Goal: Navigation & Orientation: Find specific page/section

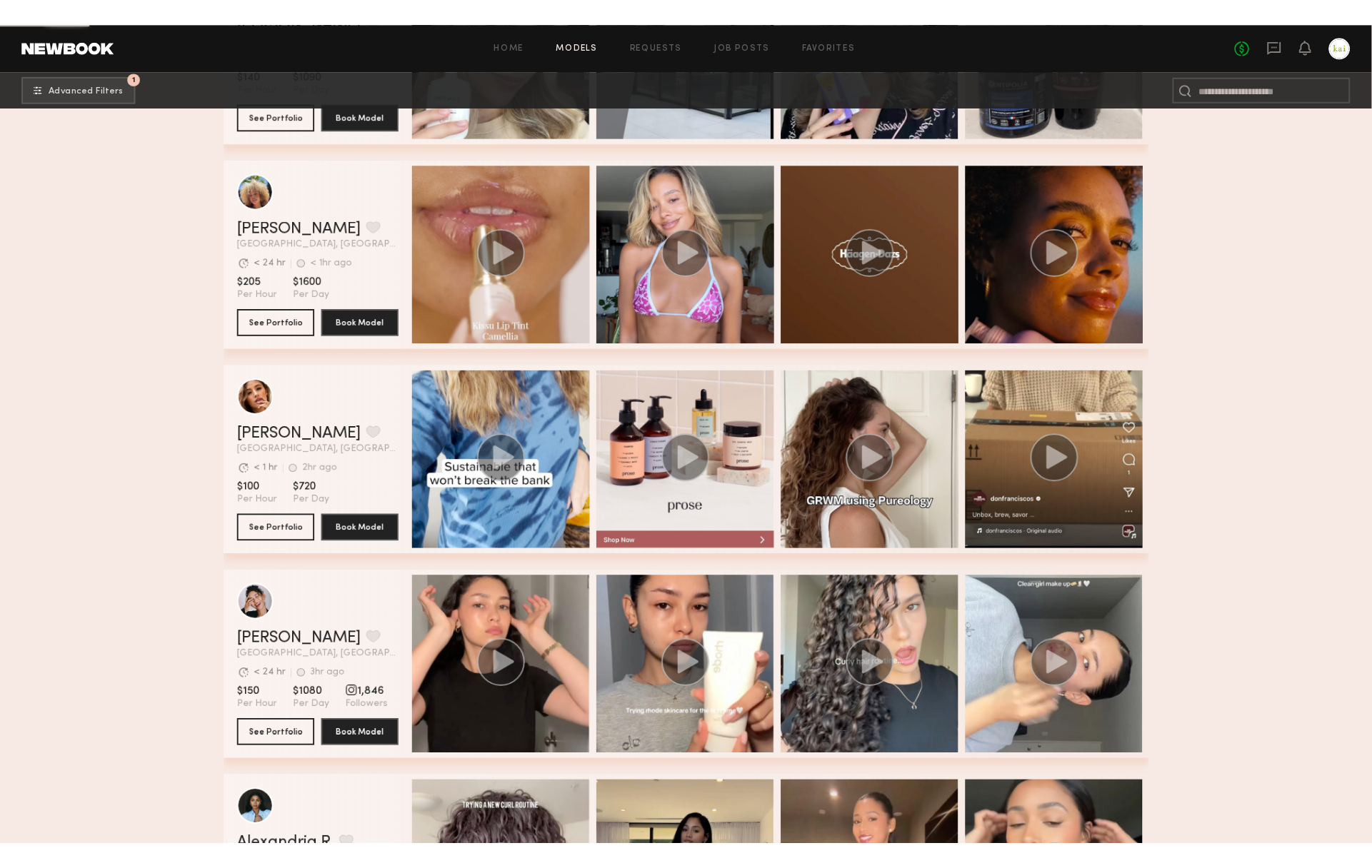
scroll to position [1496, 0]
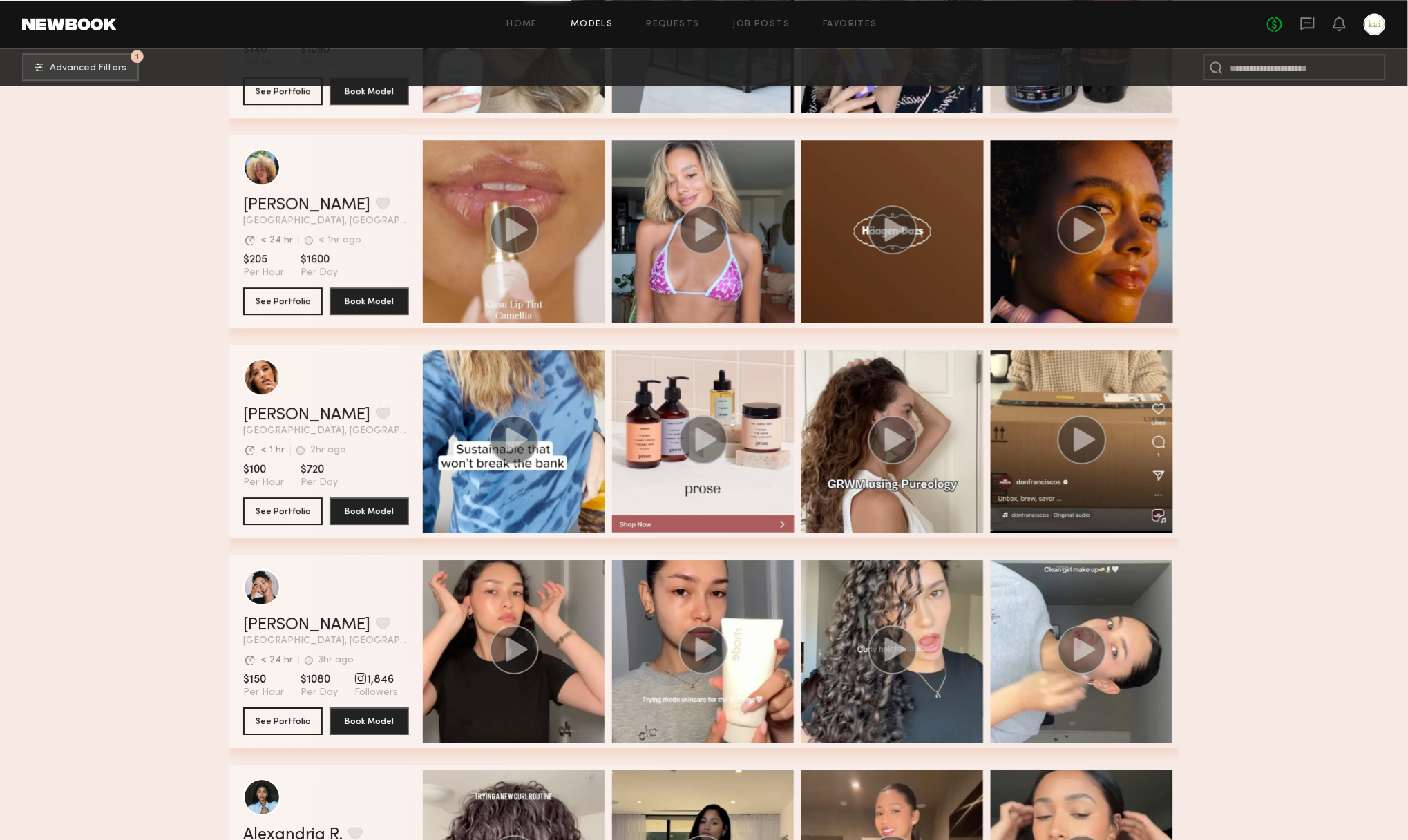
click at [1061, 6] on header "Home Models Requests Job Posts Favorites Sign Out No fees up to $5,000" at bounding box center [704, 24] width 1408 height 48
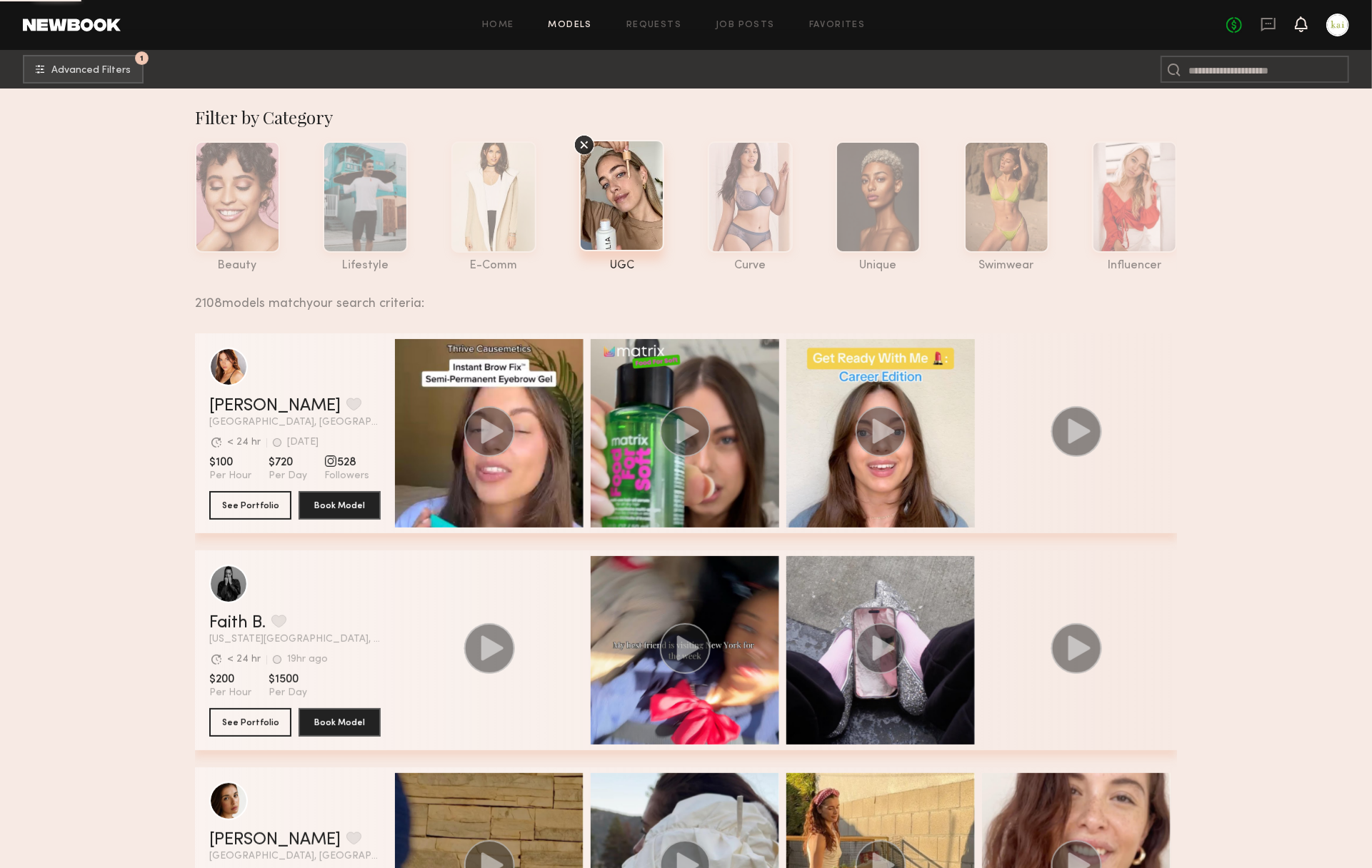
scroll to position [0, 0]
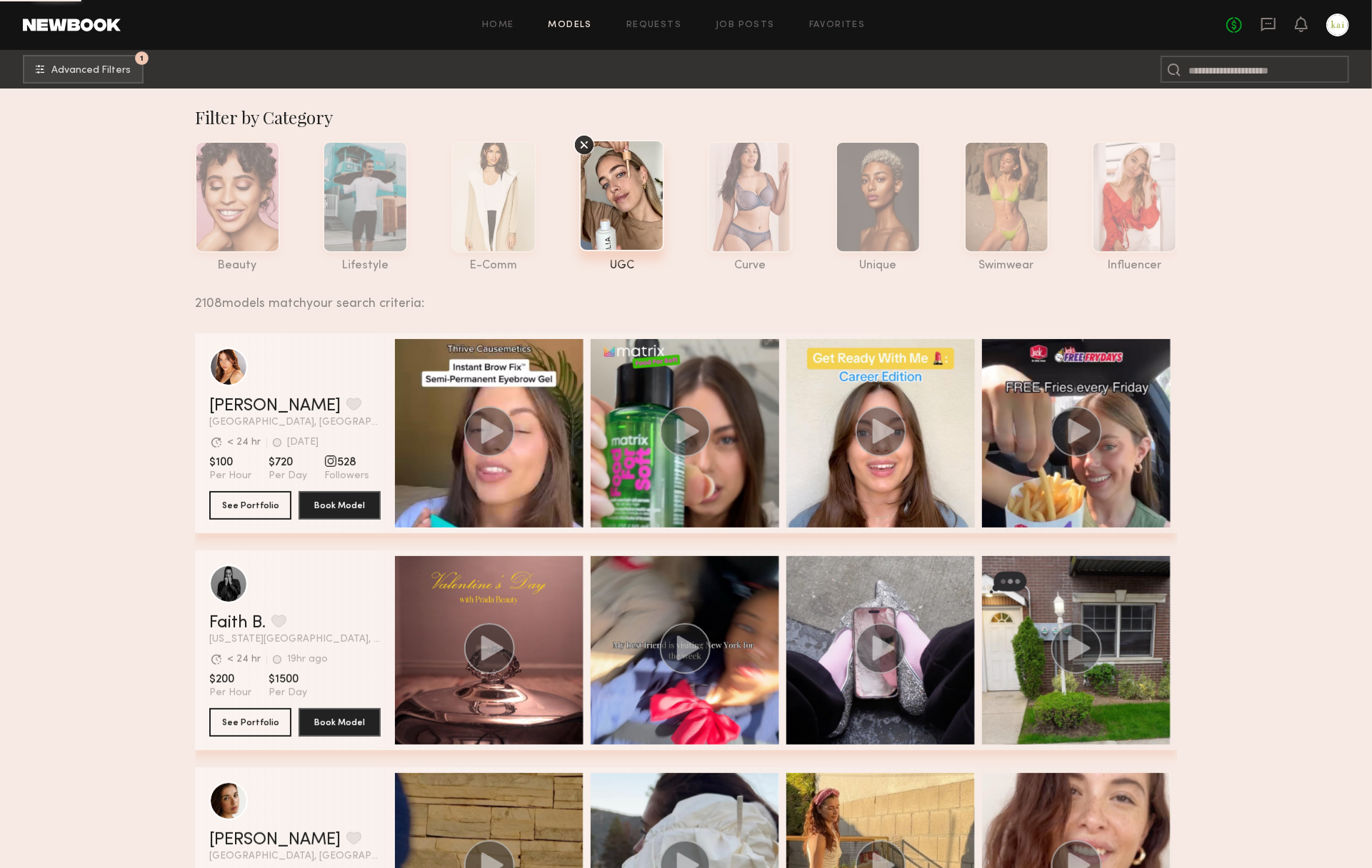
click at [824, 29] on div "Home Models Requests Job Posts Favorites Sign Out No fees up to $5,000" at bounding box center [735, 25] width 1228 height 23
click at [822, 25] on link "Favorites" at bounding box center [838, 25] width 56 height 9
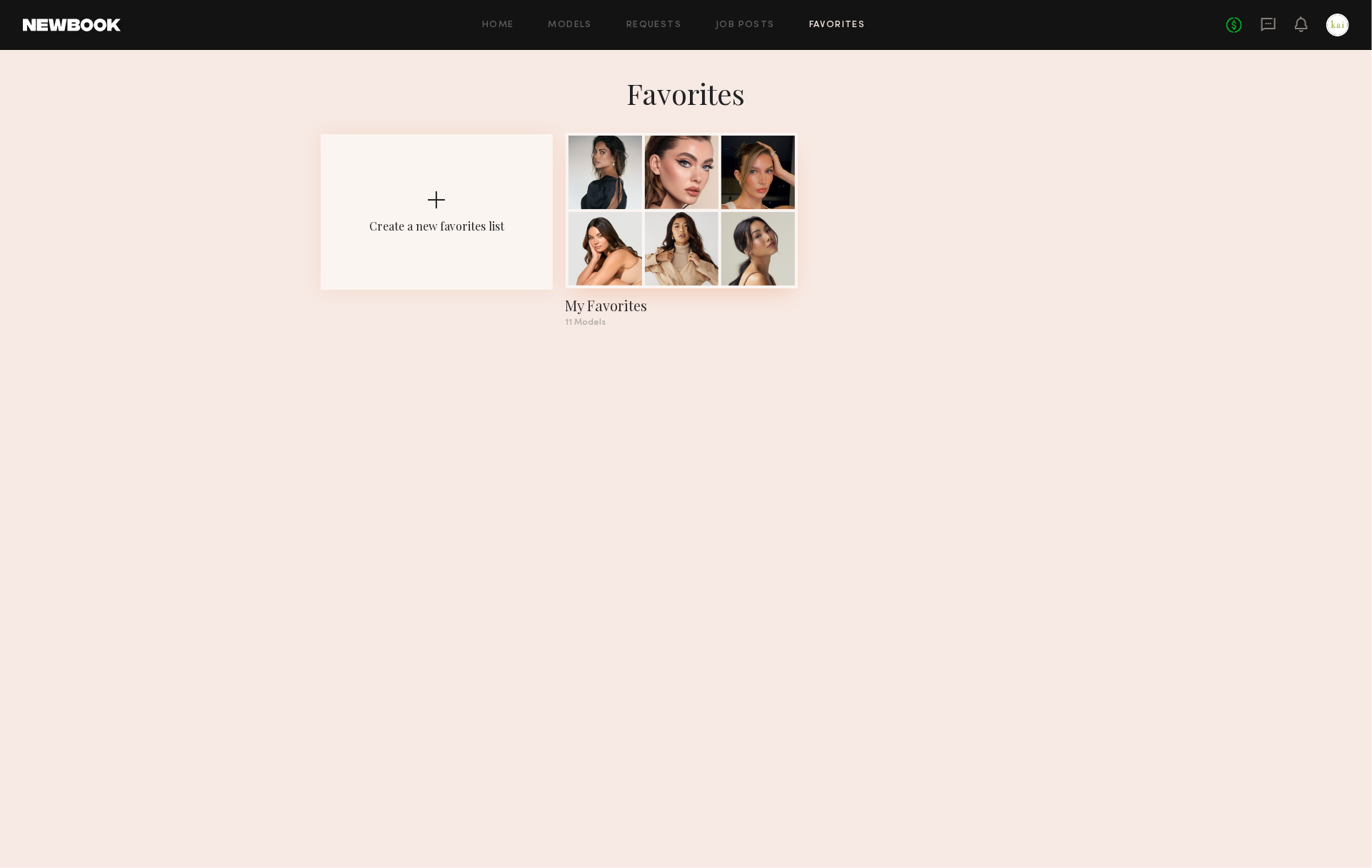
click at [696, 238] on div at bounding box center [681, 249] width 74 height 74
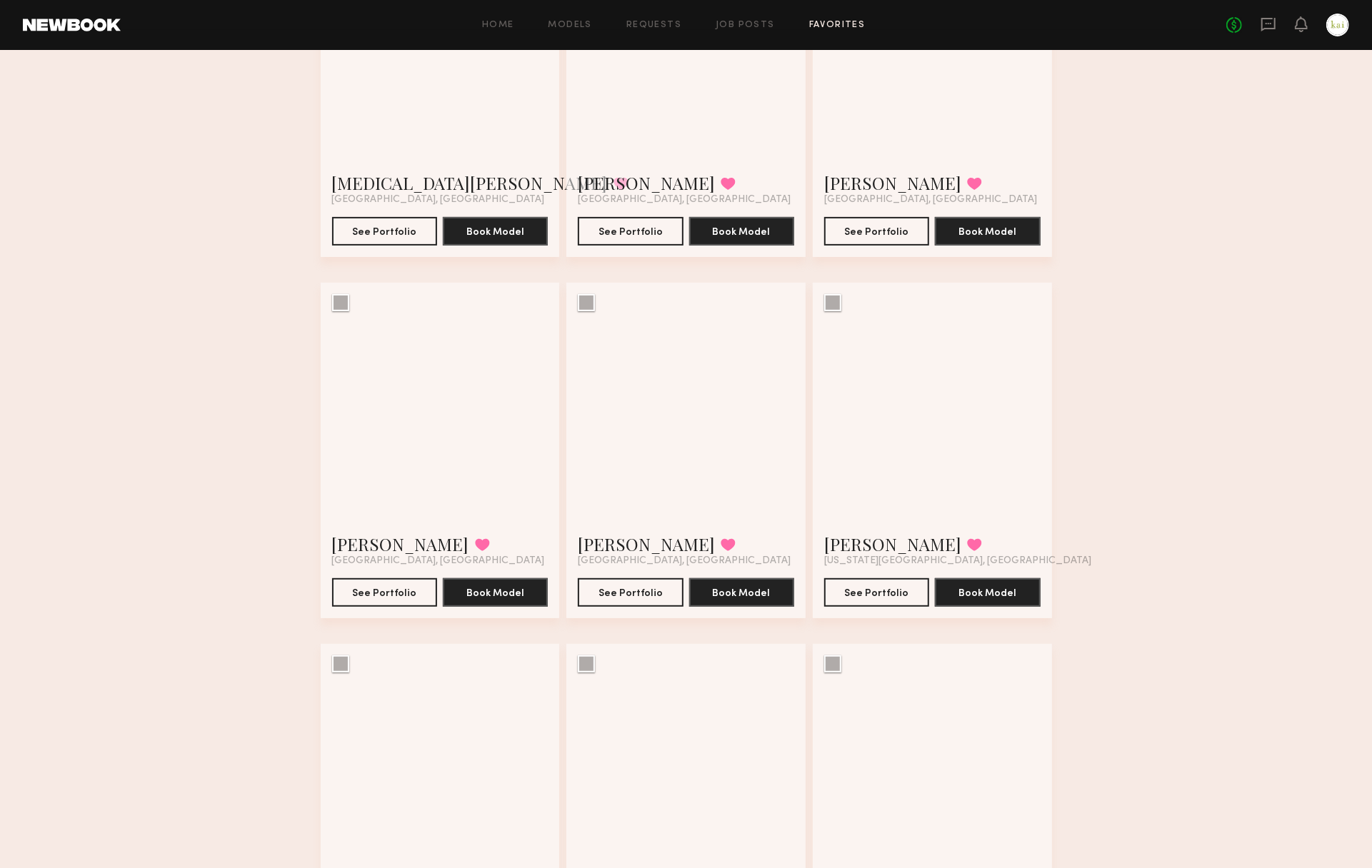
scroll to position [504, 0]
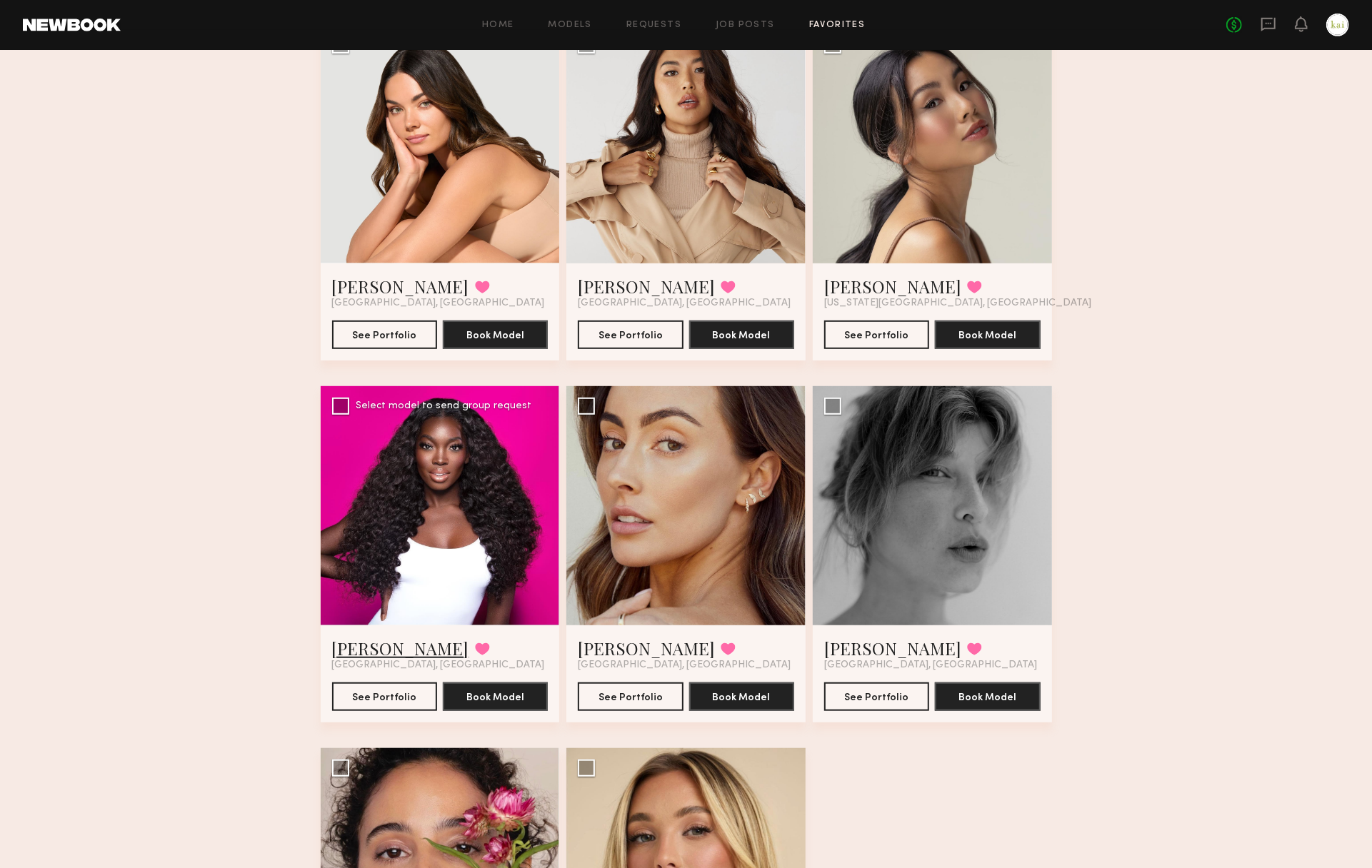
click at [361, 639] on link "[PERSON_NAME]" at bounding box center [400, 648] width 137 height 23
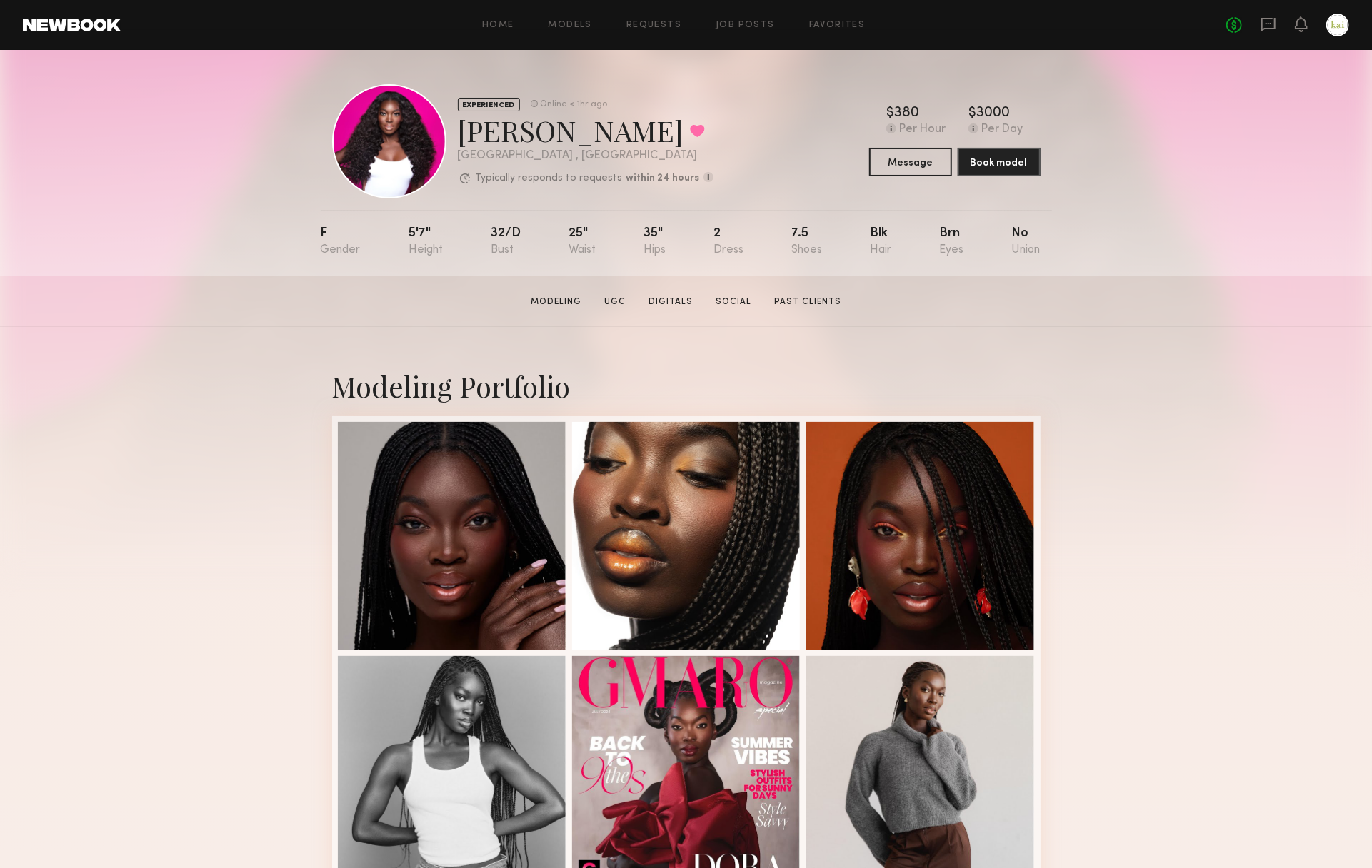
click at [1339, 29] on div at bounding box center [1337, 25] width 23 height 23
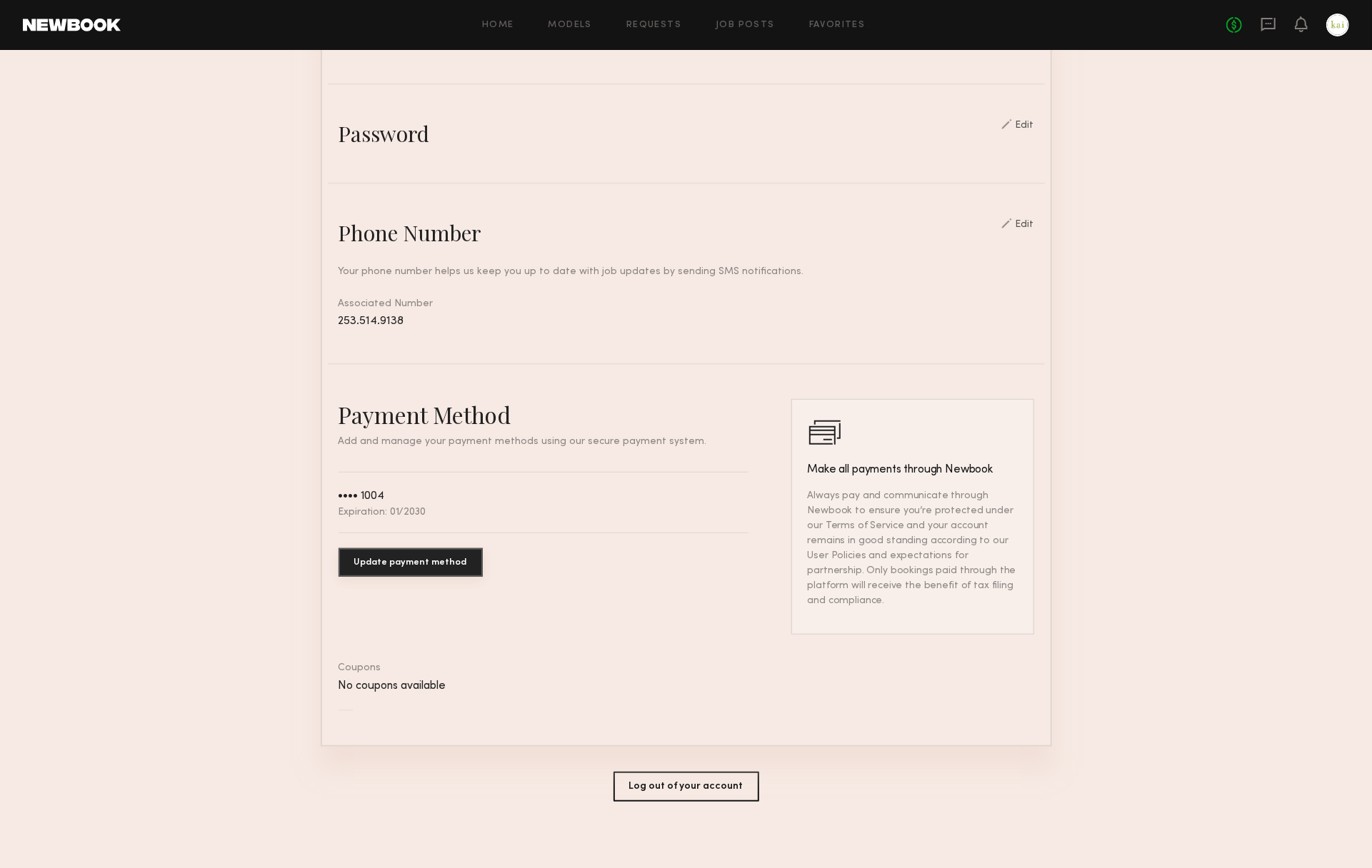
scroll to position [464, 0]
click at [640, 779] on button "Log out of your account" at bounding box center [686, 787] width 146 height 30
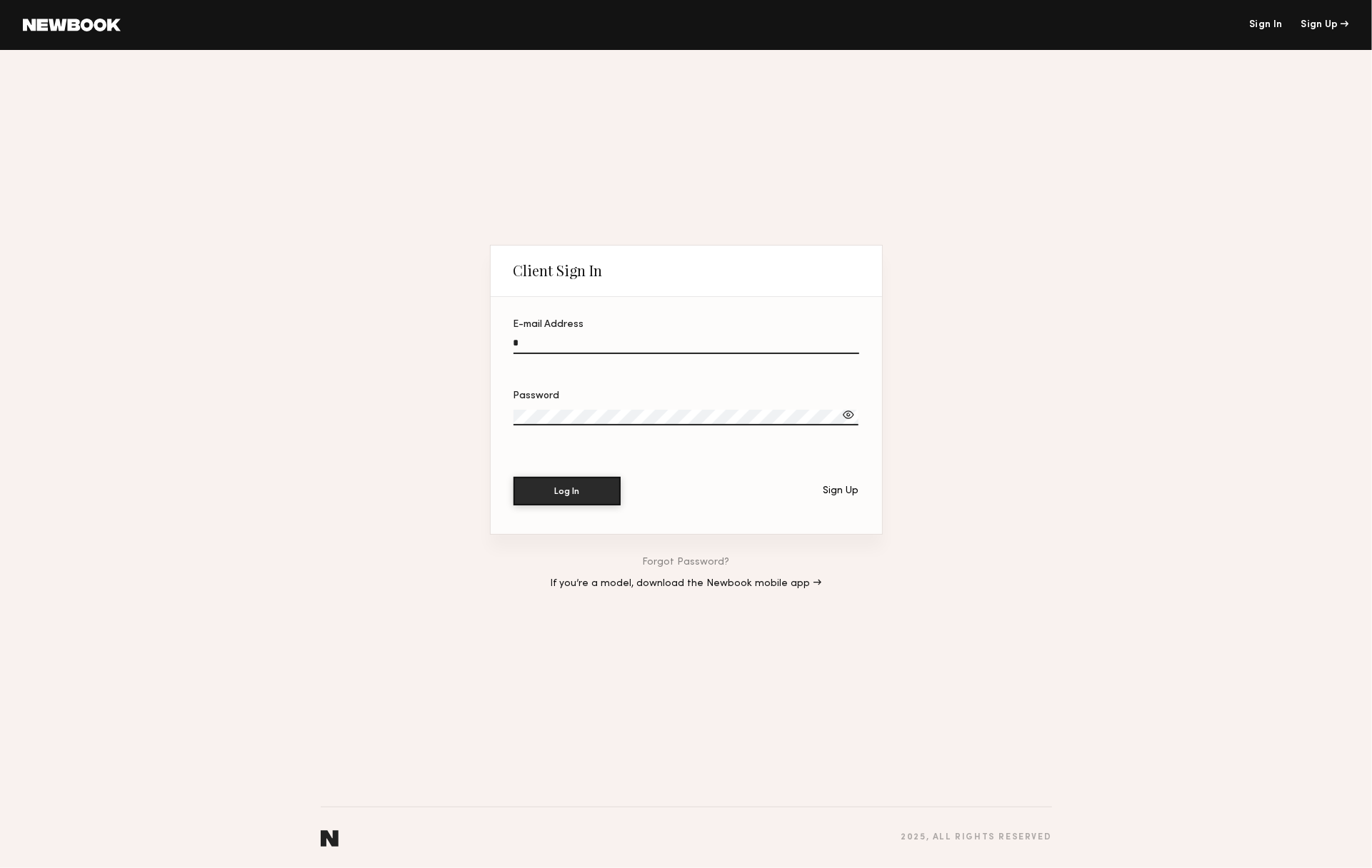
type input "**********"
click at [567, 491] on button "Log In" at bounding box center [567, 492] width 107 height 29
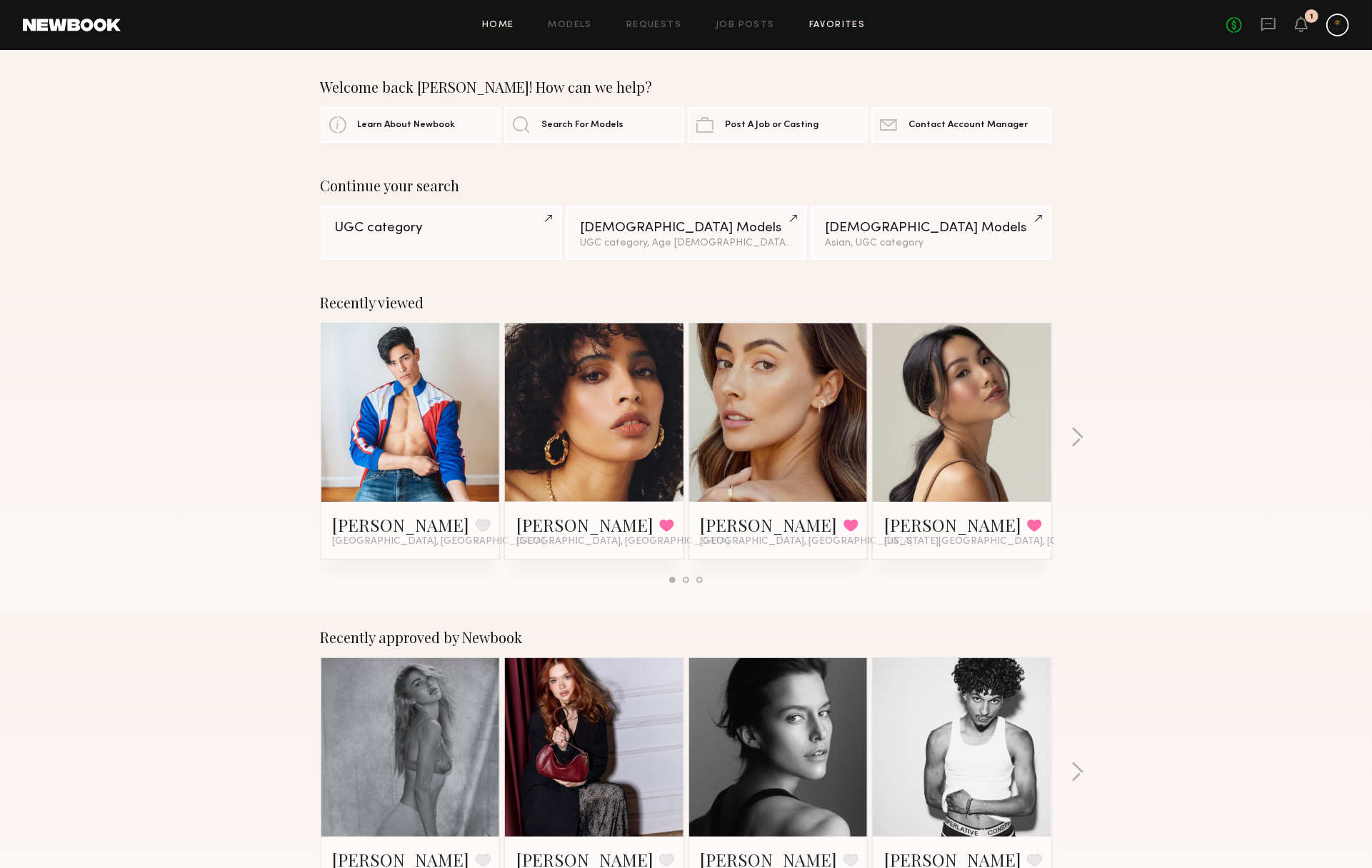
click at [832, 29] on link "Favorites" at bounding box center [838, 25] width 56 height 9
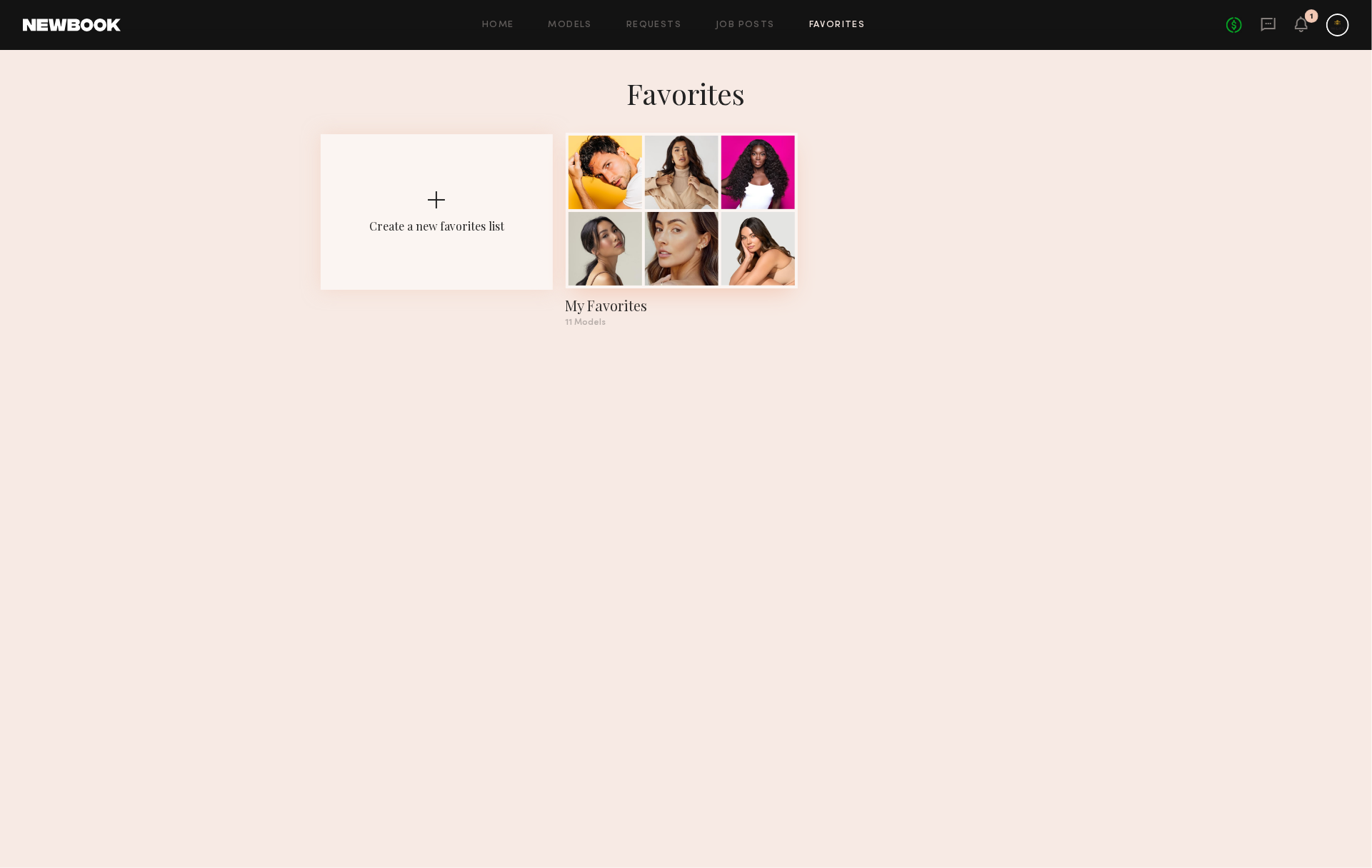
click at [732, 235] on div at bounding box center [758, 249] width 74 height 74
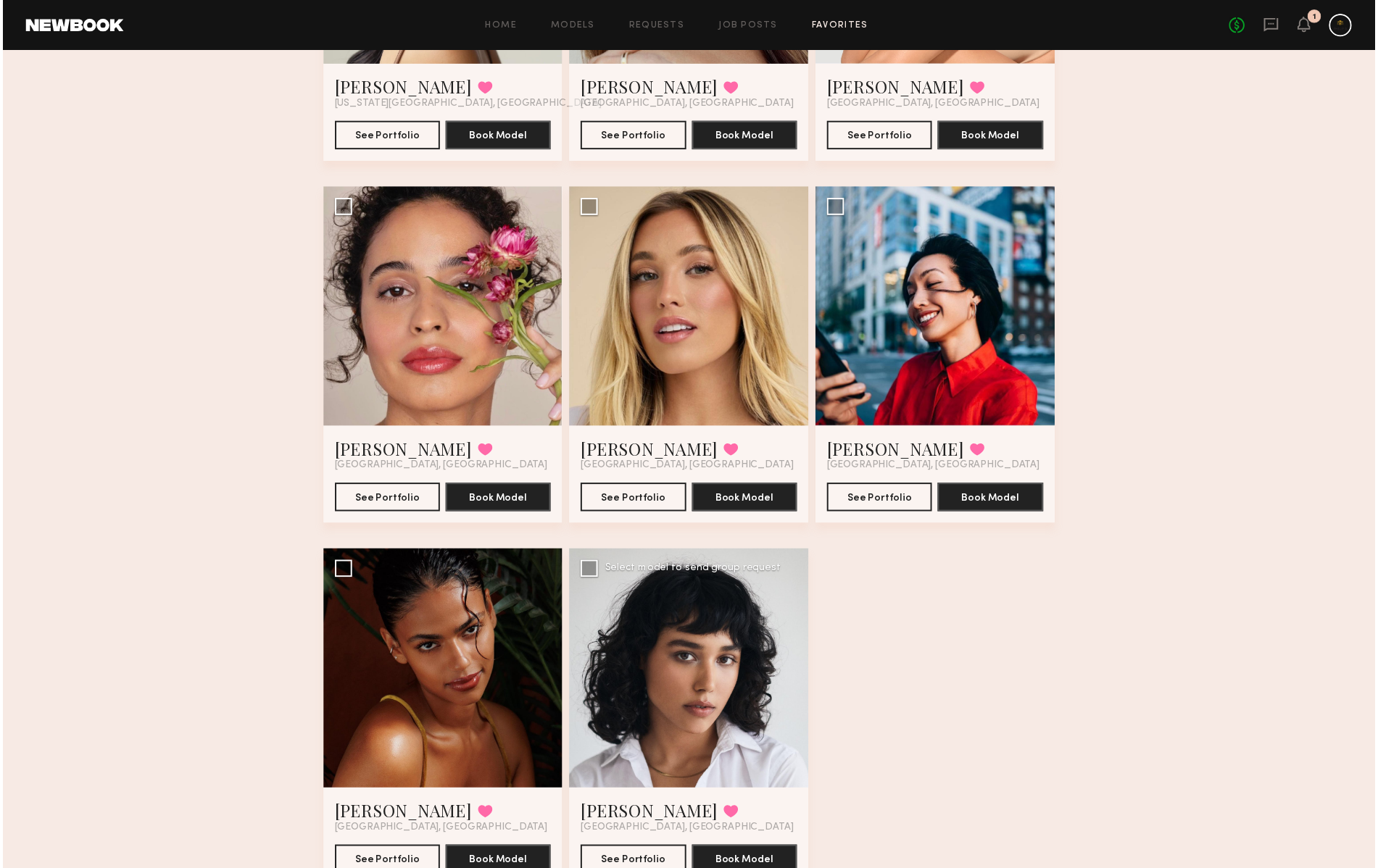
scroll to position [777, 0]
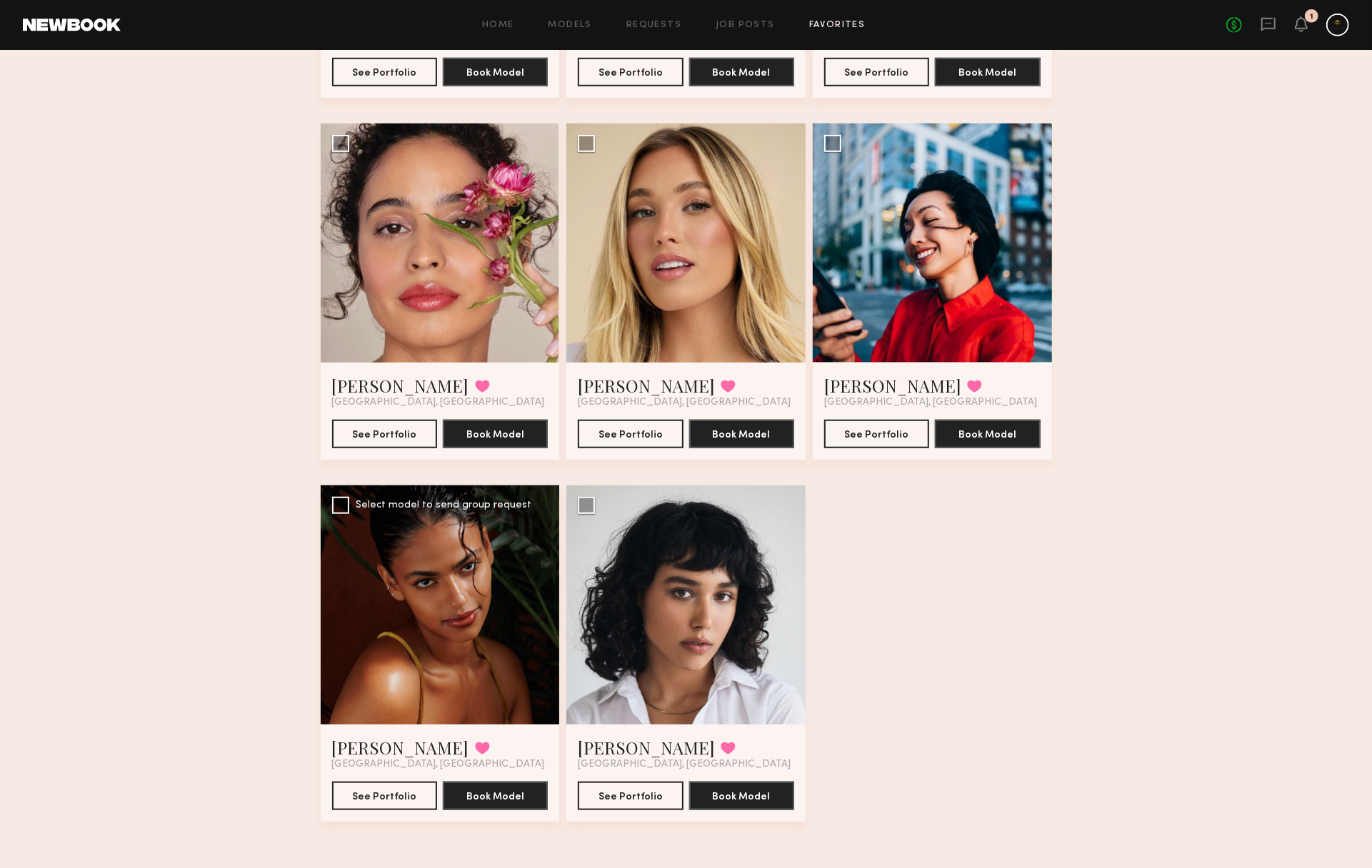
click at [466, 618] on div at bounding box center [440, 606] width 240 height 240
click at [375, 741] on link "[PERSON_NAME]" at bounding box center [400, 747] width 137 height 23
